Goal: Register for event/course

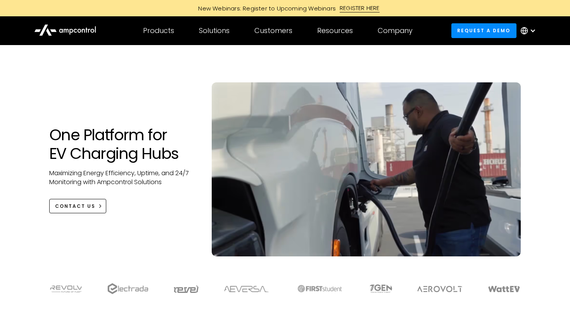
click at [347, 5] on div "REGISTER HERE" at bounding box center [360, 8] width 40 height 9
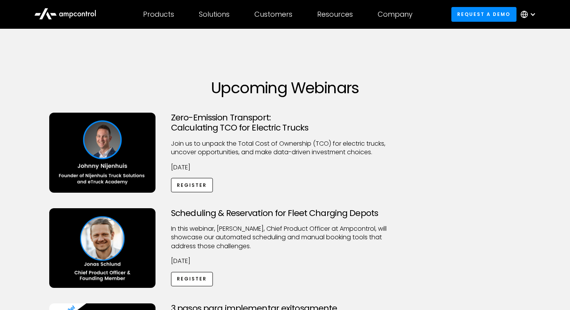
click at [54, 12] on icon at bounding box center [65, 13] width 62 height 19
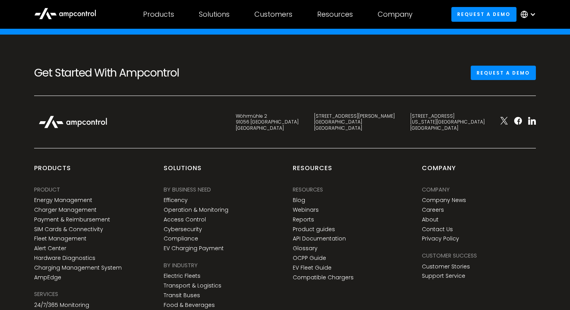
scroll to position [2789, 0]
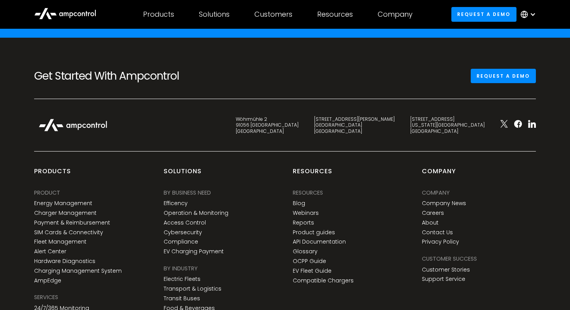
click at [73, 16] on icon at bounding box center [65, 13] width 62 height 18
